Goal: Task Accomplishment & Management: Manage account settings

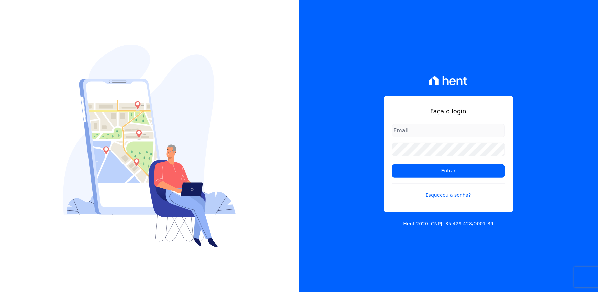
type input "[EMAIL_ADDRESS][DOMAIN_NAME]"
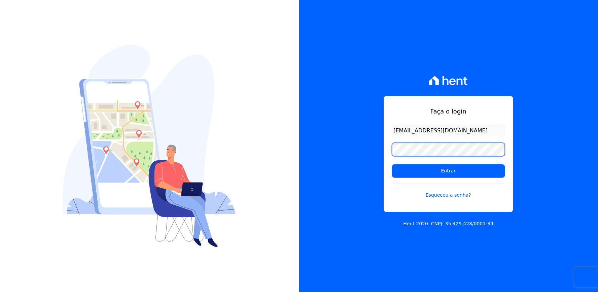
click at [358, 157] on div "Faça o login [EMAIL_ADDRESS][DOMAIN_NAME] Entrar Esqueceu a senha? Hent 2020. C…" at bounding box center [448, 146] width 299 height 292
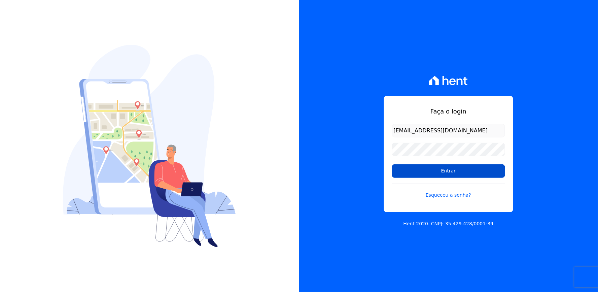
click at [410, 173] on input "Entrar" at bounding box center [448, 170] width 113 height 13
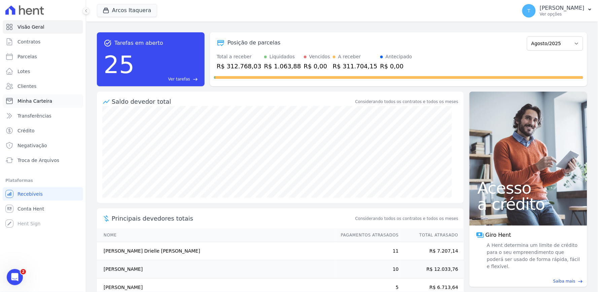
click at [38, 99] on span "Minha Carteira" at bounding box center [35, 101] width 35 height 7
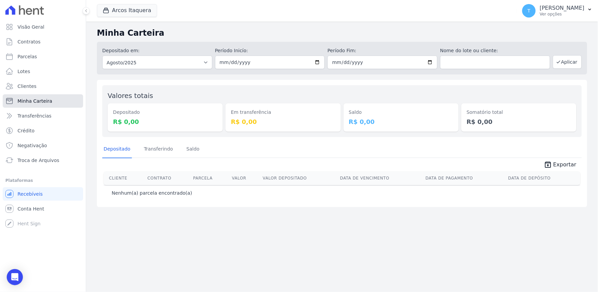
click at [33, 104] on link "Minha Carteira" at bounding box center [43, 100] width 80 height 13
click at [125, 13] on button "Arcos Itaquera" at bounding box center [127, 10] width 60 height 13
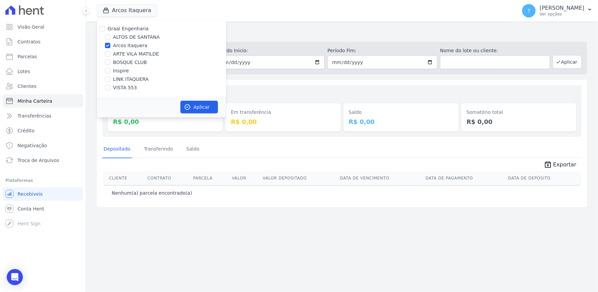
click at [119, 46] on label "Arcos Itaquera" at bounding box center [130, 45] width 34 height 7
click at [110, 46] on input "Arcos Itaquera" at bounding box center [107, 45] width 5 height 5
checkbox input "false"
click at [131, 53] on label "ARTE VILA MATILDE" at bounding box center [136, 54] width 46 height 7
click at [110, 53] on input "ARTE VILA MATILDE" at bounding box center [107, 53] width 5 height 5
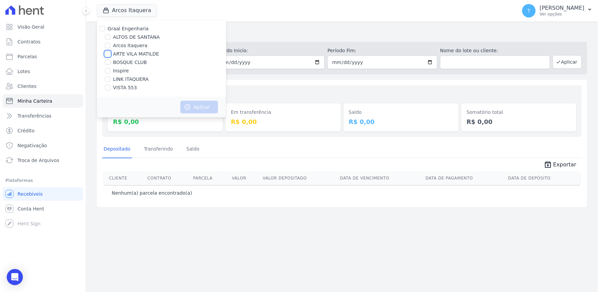
checkbox input "true"
click at [203, 107] on button "Aplicar" at bounding box center [200, 107] width 38 height 13
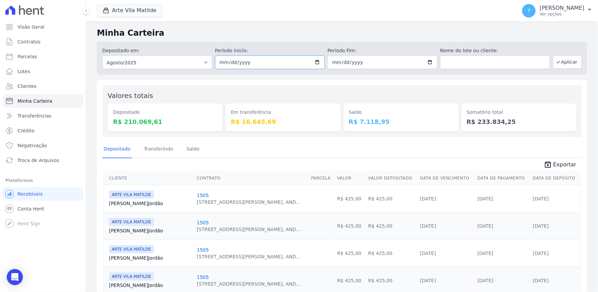
click at [314, 62] on input "2025-08-01" at bounding box center [270, 62] width 110 height 13
type input "2025-08-19"
click at [425, 59] on input "2025-08-31" at bounding box center [383, 62] width 110 height 13
type input "[DATE]"
click at [560, 62] on button "Aplicar" at bounding box center [567, 61] width 29 height 13
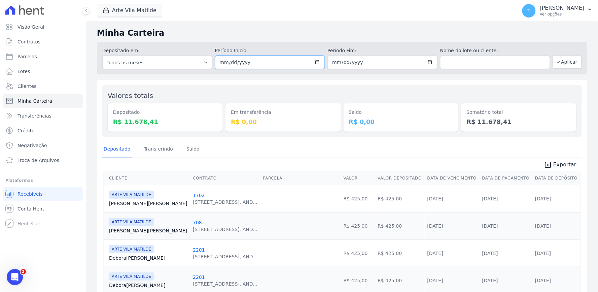
click at [313, 61] on input "2025-08-19" at bounding box center [270, 62] width 110 height 13
click at [316, 61] on input "2025-08-19" at bounding box center [270, 62] width 110 height 13
type input "2025-08-20"
click at [429, 62] on input "2025-08-19" at bounding box center [383, 62] width 110 height 13
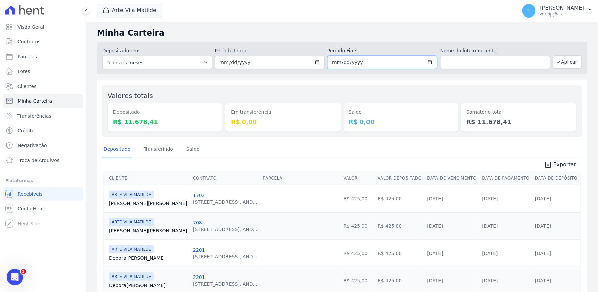
click at [424, 61] on input "2025-08-19" at bounding box center [383, 62] width 110 height 13
type input "2025-08-20"
click at [462, 117] on div "Somatório total R$ 11.678,41" at bounding box center [519, 117] width 115 height 28
click at [558, 63] on button "Aplicar" at bounding box center [567, 61] width 29 height 13
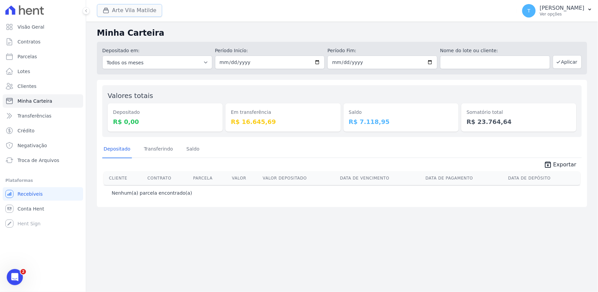
click at [141, 12] on button "Arte Vila Matilde" at bounding box center [129, 10] width 65 height 13
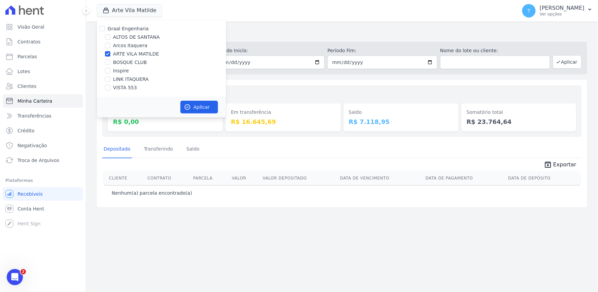
click at [125, 53] on label "ARTE VILA MATILDE" at bounding box center [136, 54] width 46 height 7
click at [110, 53] on input "ARTE VILA MATILDE" at bounding box center [107, 53] width 5 height 5
checkbox input "false"
click at [123, 36] on label "ALTOS DE SANTANA" at bounding box center [136, 37] width 47 height 7
click at [110, 36] on input "ALTOS DE SANTANA" at bounding box center [107, 36] width 5 height 5
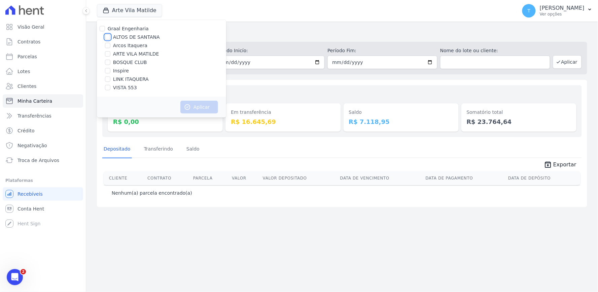
checkbox input "true"
click at [191, 105] on button "Aplicar" at bounding box center [200, 107] width 38 height 13
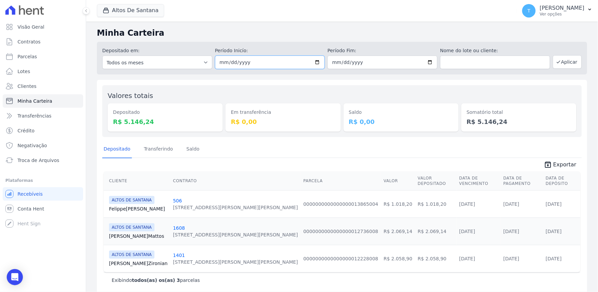
click at [318, 61] on input "2025-08-20" at bounding box center [270, 62] width 110 height 13
type input "2025-08-19"
drag, startPoint x: 420, startPoint y: 86, endPoint x: 426, endPoint y: 71, distance: 15.9
click at [421, 83] on div "Valores totais Depositado R$ 5.146,24 Em transferência R$ 0,00 Saldo R$ 0,00 So…" at bounding box center [342, 187] width 491 height 215
click at [428, 59] on input "[DATE]" at bounding box center [383, 62] width 110 height 13
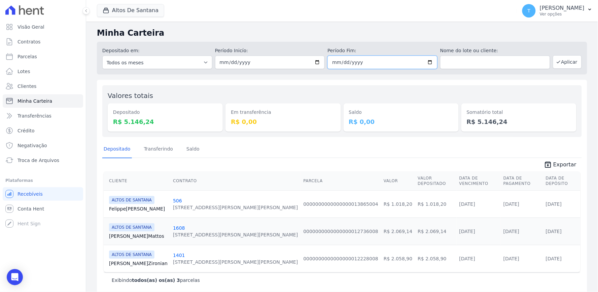
type input "[DATE]"
drag, startPoint x: 470, startPoint y: 104, endPoint x: 545, endPoint y: 76, distance: 79.9
click at [473, 104] on div "Somatório total R$ 5.146,24" at bounding box center [519, 117] width 115 height 28
click at [557, 61] on icon "button" at bounding box center [558, 62] width 3 height 2
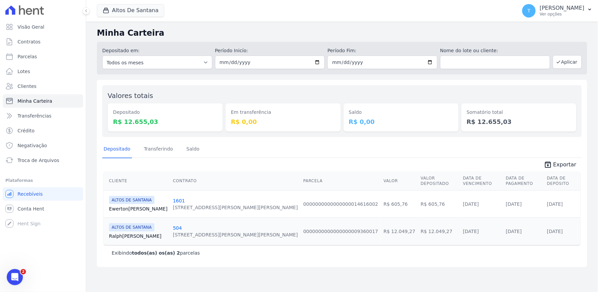
drag, startPoint x: 339, startPoint y: 78, endPoint x: 330, endPoint y: 68, distance: 13.3
click at [339, 78] on div "Minha Carteira Depositado em: Todos os meses Março/2022 Abril/2022 Maio/2022 Ju…" at bounding box center [342, 157] width 512 height 270
click at [320, 64] on input "[DATE]" at bounding box center [270, 62] width 110 height 13
type input "[DATE]"
drag, startPoint x: 366, startPoint y: 86, endPoint x: 426, endPoint y: 67, distance: 62.4
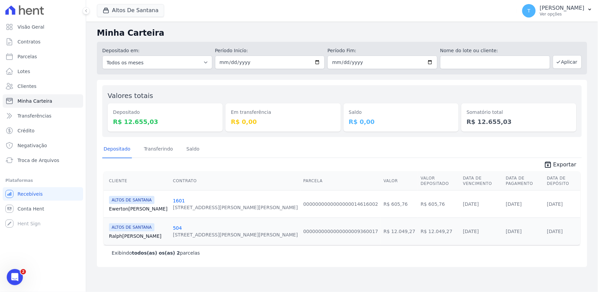
click at [368, 85] on div "Valores totais Depositado R$ 12.655,03 Em transferência R$ 0,00 Saldo R$ 0,00 S…" at bounding box center [342, 111] width 480 height 52
click at [433, 60] on input "[DATE]" at bounding box center [383, 62] width 110 height 13
type input "[DATE]"
click at [499, 75] on div "Minha Carteira Depositado em: Todos os meses Março/2022 Abril/2022 Maio/2022 Ju…" at bounding box center [342, 157] width 512 height 270
click at [562, 61] on icon "button" at bounding box center [558, 61] width 5 height 5
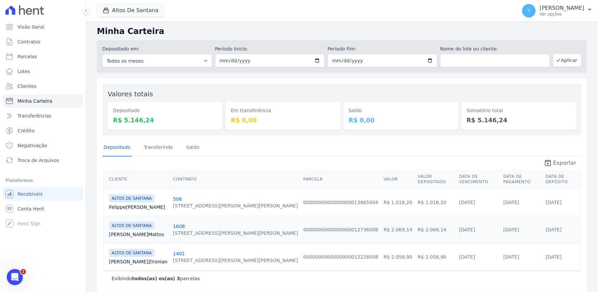
click at [547, 160] on icon "unarchive" at bounding box center [548, 163] width 8 height 8
click at [129, 9] on button "Altos De Santana" at bounding box center [130, 10] width 67 height 13
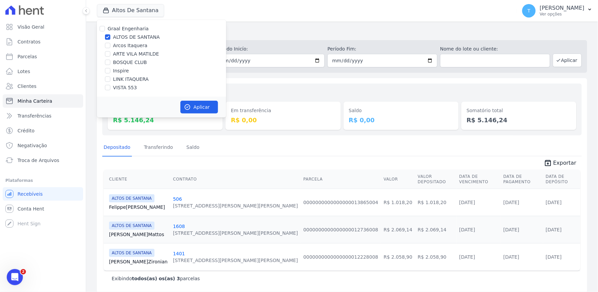
click at [121, 38] on label "ALTOS DE SANTANA" at bounding box center [136, 37] width 47 height 7
click at [110, 38] on input "ALTOS DE SANTANA" at bounding box center [107, 36] width 5 height 5
checkbox input "false"
click at [124, 63] on label "BOSQUE CLUB" at bounding box center [130, 62] width 34 height 7
click at [110, 63] on input "BOSQUE CLUB" at bounding box center [107, 62] width 5 height 5
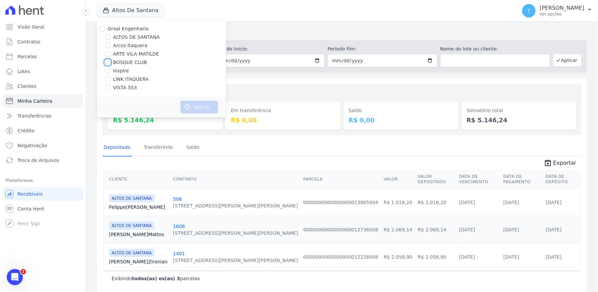
checkbox input "true"
click at [202, 103] on button "Aplicar" at bounding box center [200, 107] width 38 height 13
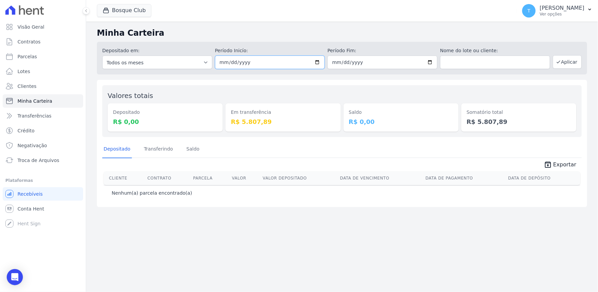
click at [318, 63] on input "[DATE]" at bounding box center [270, 62] width 110 height 13
type input "[DATE]"
click at [429, 62] on input "[DATE]" at bounding box center [383, 62] width 110 height 13
click at [429, 61] on input "[DATE]" at bounding box center [383, 62] width 110 height 13
type input "[DATE]"
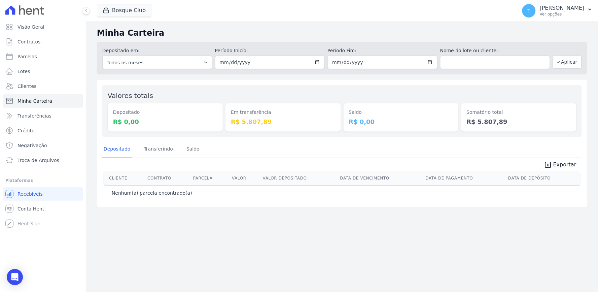
click at [540, 86] on div "Valores totais Depositado R$ 0,00 Em transferência R$ 5.807,89 Saldo R$ 0,00 So…" at bounding box center [342, 111] width 480 height 52
click at [561, 64] on icon "button" at bounding box center [558, 61] width 5 height 5
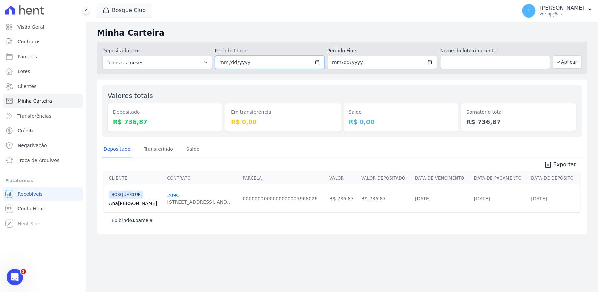
click at [319, 63] on input "2025-08-19" at bounding box center [270, 62] width 110 height 13
type input "[DATE]"
click at [434, 61] on input "2025-08-19" at bounding box center [383, 62] width 110 height 13
type input "[DATE]"
click at [510, 89] on div "Valores totais Depositado R$ 736,87 Em transferência R$ 0,00 Saldo R$ 0,00 Soma…" at bounding box center [342, 111] width 480 height 52
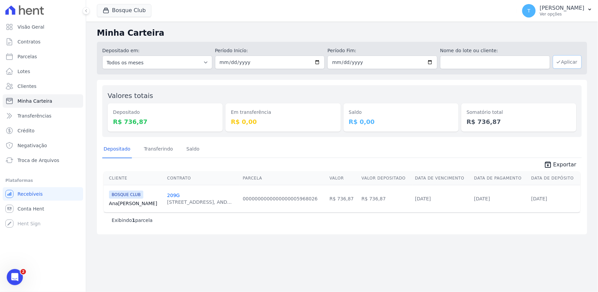
click at [563, 64] on button "Aplicar" at bounding box center [567, 61] width 29 height 13
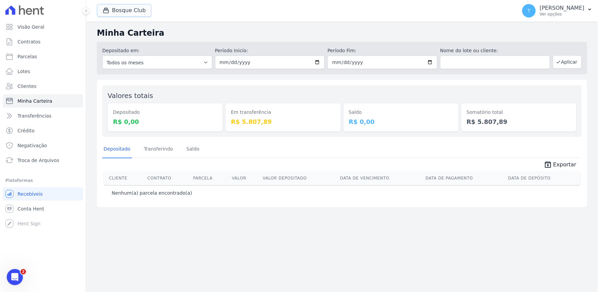
drag, startPoint x: 117, startPoint y: 14, endPoint x: 105, endPoint y: 63, distance: 50.3
click at [117, 14] on button "Bosque Club" at bounding box center [124, 10] width 55 height 13
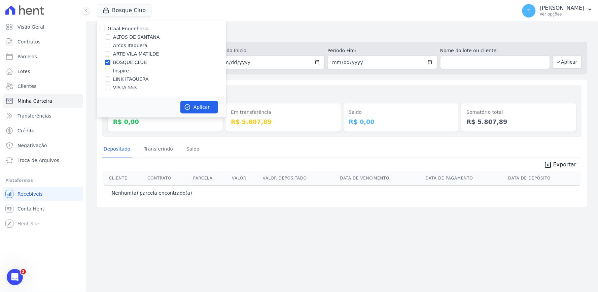
click at [120, 65] on label "BOSQUE CLUB" at bounding box center [130, 62] width 34 height 7
click at [110, 65] on input "BOSQUE CLUB" at bounding box center [107, 62] width 5 height 5
checkbox input "false"
click at [122, 88] on label "VISTA 553" at bounding box center [125, 87] width 24 height 7
click at [110, 88] on input "VISTA 553" at bounding box center [107, 87] width 5 height 5
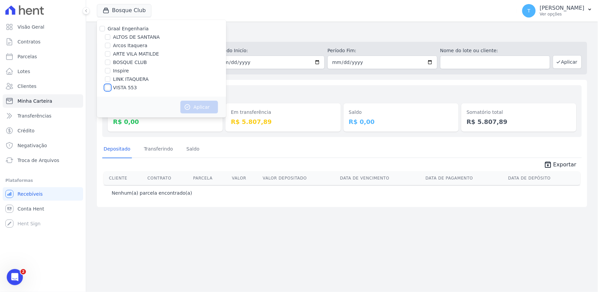
checkbox input "true"
click at [197, 107] on button "Aplicar" at bounding box center [200, 107] width 38 height 13
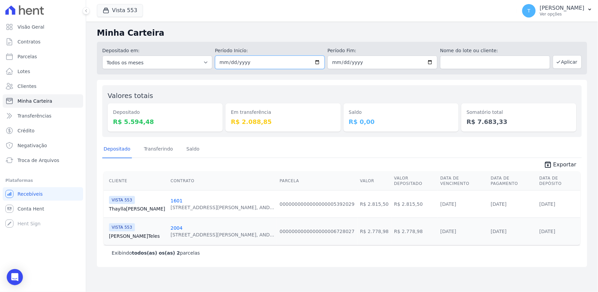
click at [317, 62] on input "[DATE]" at bounding box center [270, 62] width 110 height 13
type input "[DATE]"
click at [435, 58] on input "[DATE]" at bounding box center [383, 62] width 110 height 13
click at [431, 62] on input "[DATE]" at bounding box center [383, 62] width 110 height 13
type input "[DATE]"
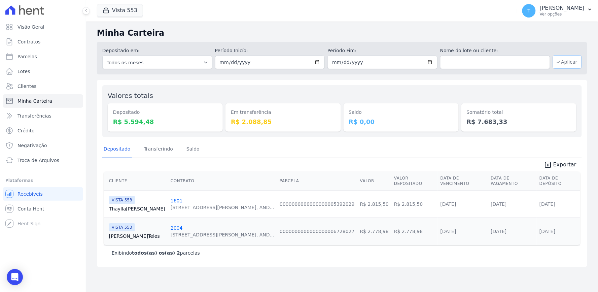
click at [565, 59] on button "Aplicar" at bounding box center [567, 61] width 29 height 13
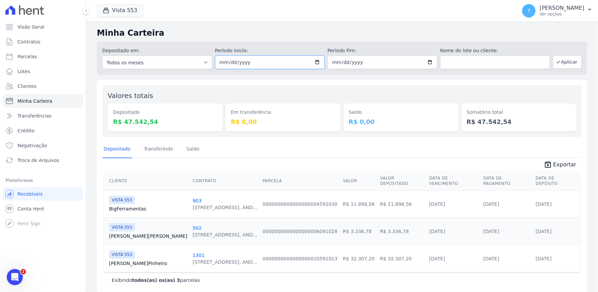
click at [316, 62] on input "[DATE]" at bounding box center [270, 62] width 110 height 13
type input "[DATE]"
drag, startPoint x: 429, startPoint y: 79, endPoint x: 440, endPoint y: 67, distance: 16.0
click at [430, 78] on div "Minha Carteira Depositado em: Todos os meses Julho/2017 Agosto/2017 Setembro/20…" at bounding box center [342, 161] width 512 height 278
click at [427, 60] on input "2025-08-19" at bounding box center [383, 62] width 110 height 13
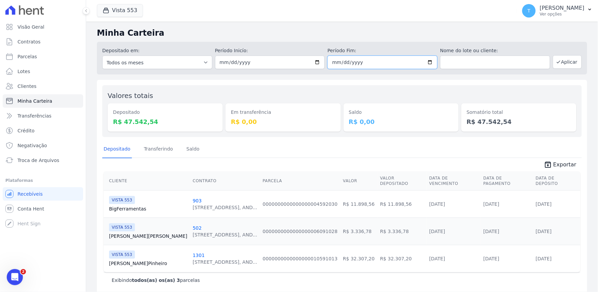
type input "[DATE]"
click at [556, 61] on icon "button" at bounding box center [558, 61] width 5 height 5
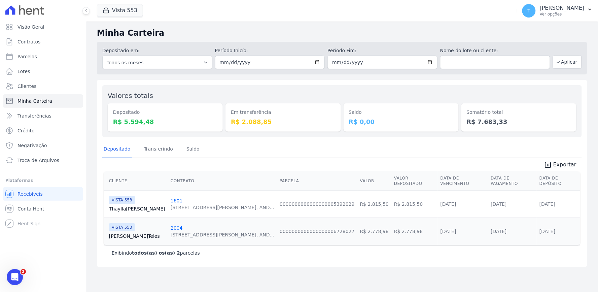
click at [558, 165] on span "Exportar" at bounding box center [565, 165] width 23 height 8
